Goal: Book appointment/travel/reservation

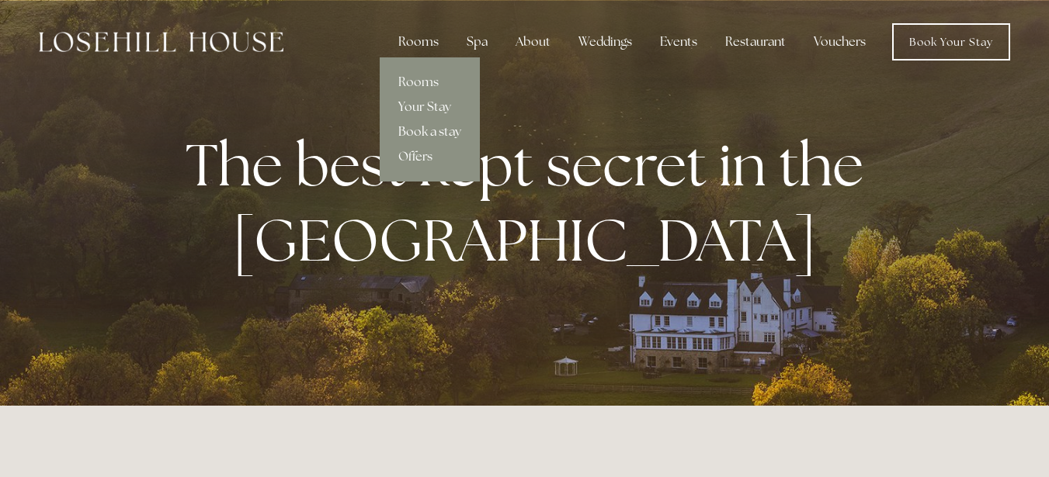
click at [428, 126] on link "Book a stay" at bounding box center [430, 132] width 100 height 25
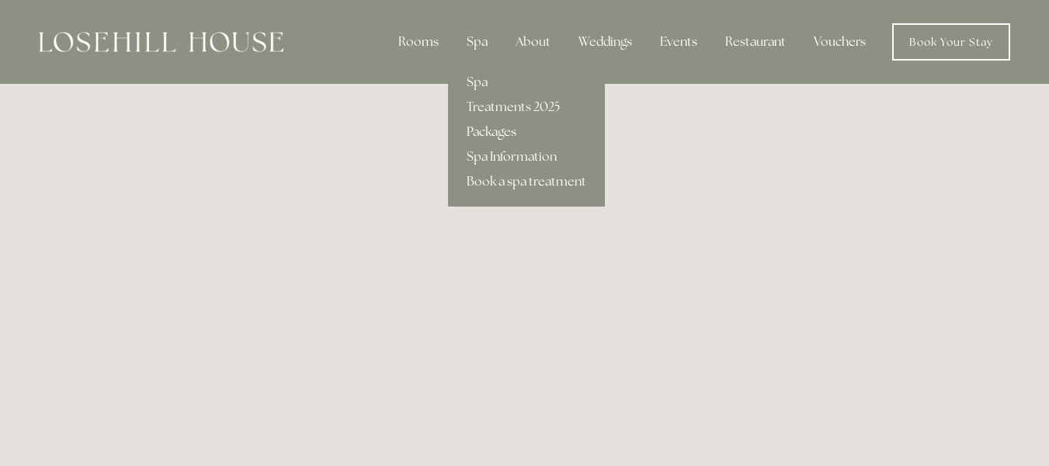
click at [507, 133] on link "Packages" at bounding box center [526, 132] width 157 height 25
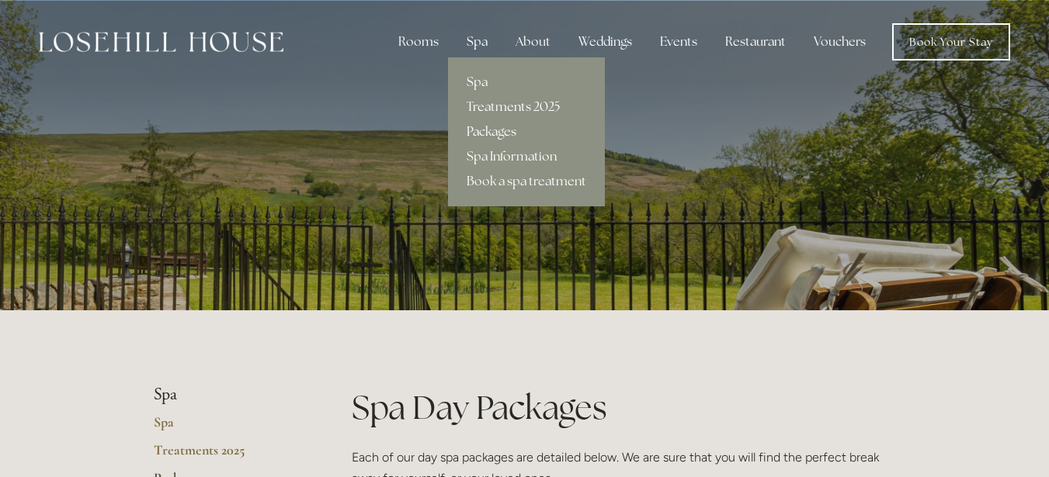
click at [484, 103] on link "Treatments 2025" at bounding box center [526, 107] width 157 height 25
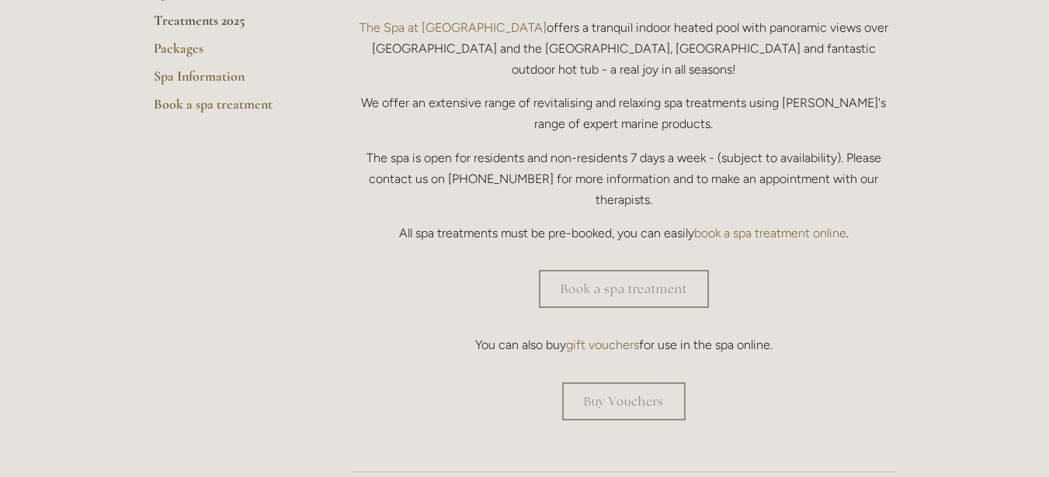
scroll to position [437, 0]
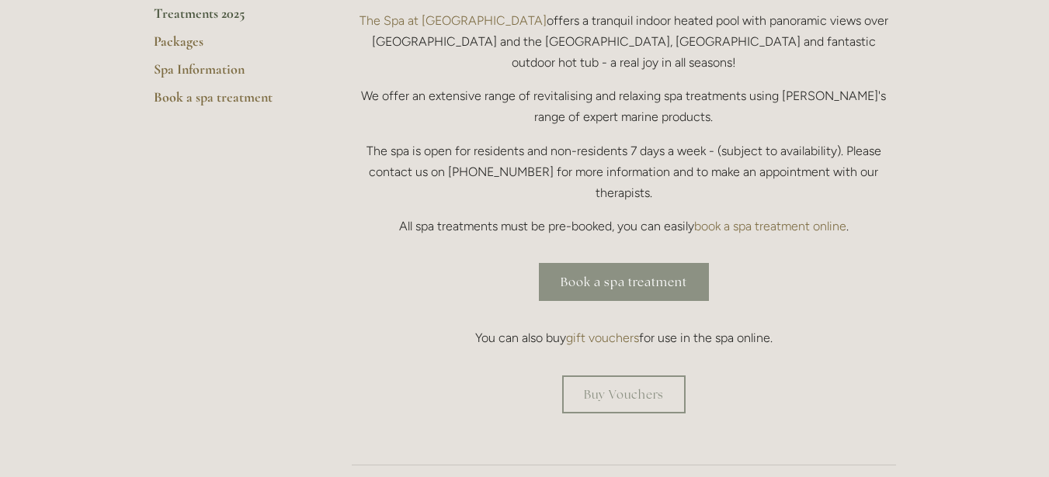
click at [581, 263] on link "Book a spa treatment" at bounding box center [624, 282] width 170 height 38
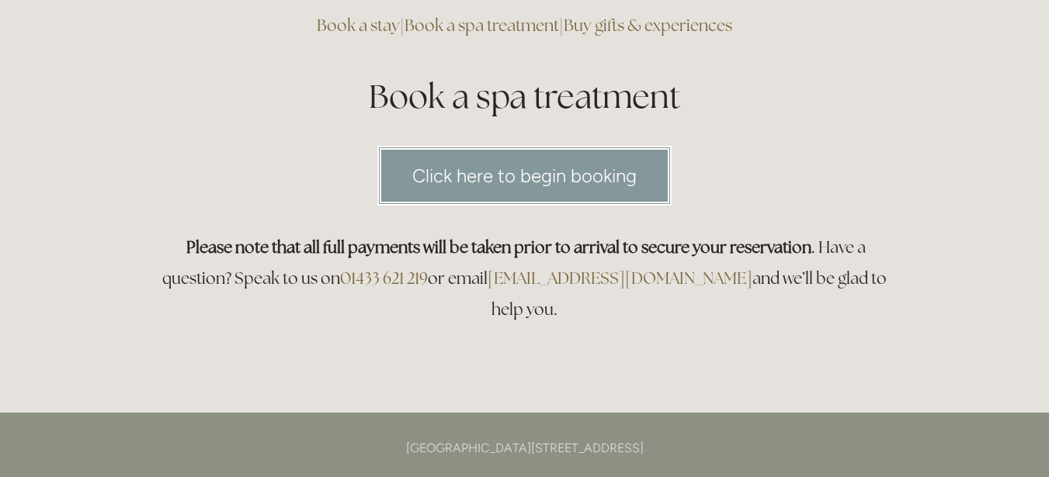
scroll to position [143, 0]
click at [583, 189] on link "Click here to begin booking" at bounding box center [524, 175] width 294 height 60
